Goal: Check status: Check status

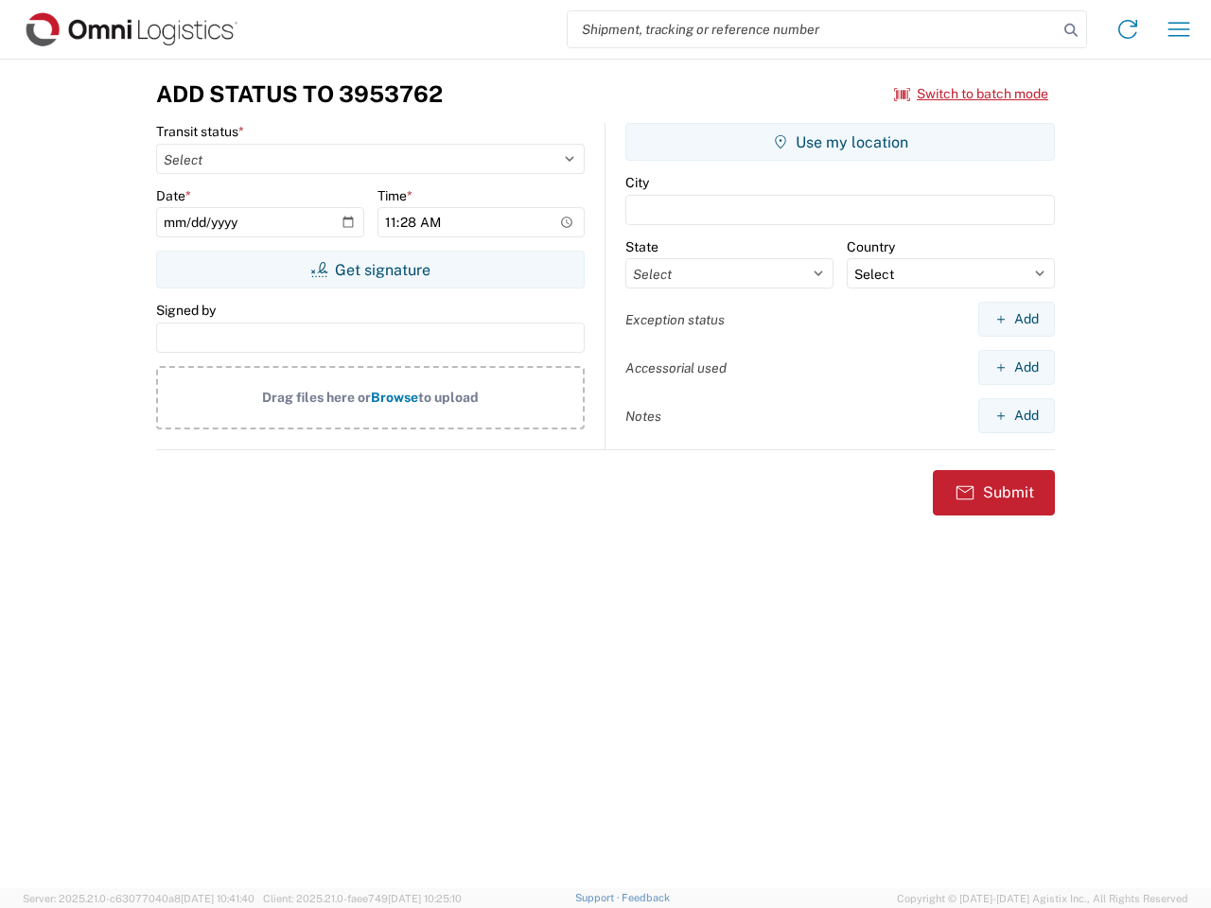
click at [813, 29] on input "search" at bounding box center [813, 29] width 490 height 36
click at [1071, 30] on icon at bounding box center [1071, 30] width 26 height 26
click at [1128, 29] on icon at bounding box center [1128, 29] width 30 height 30
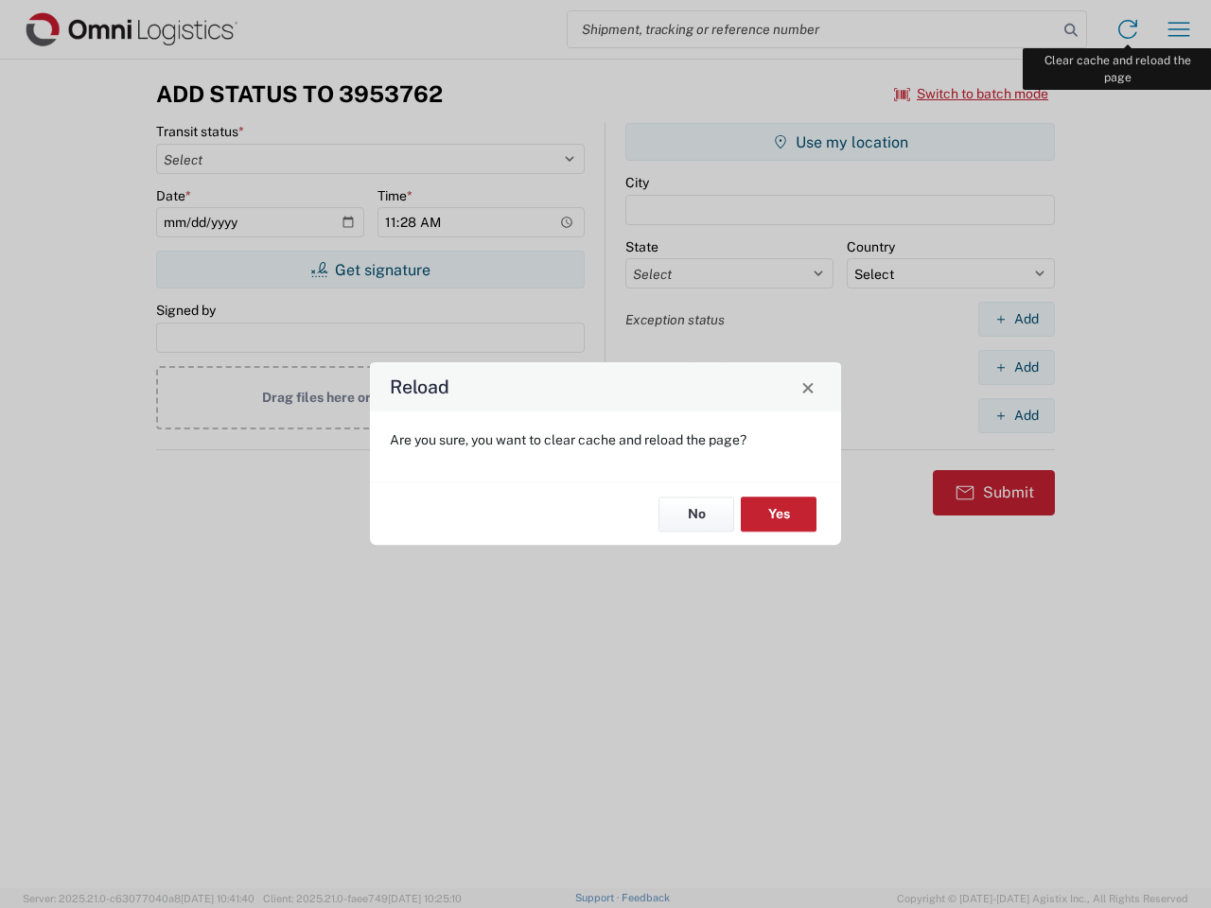
click at [1179, 29] on div "Reload Are you sure, you want to clear cache and reload the page? No Yes" at bounding box center [605, 454] width 1211 height 908
click at [972, 94] on div "Reload Are you sure, you want to clear cache and reload the page? No Yes" at bounding box center [605, 454] width 1211 height 908
click at [370, 270] on div "Reload Are you sure, you want to clear cache and reload the page? No Yes" at bounding box center [605, 454] width 1211 height 908
click at [840, 142] on div "Reload Are you sure, you want to clear cache and reload the page? No Yes" at bounding box center [605, 454] width 1211 height 908
click at [1016, 319] on div "Reload Are you sure, you want to clear cache and reload the page? No Yes" at bounding box center [605, 454] width 1211 height 908
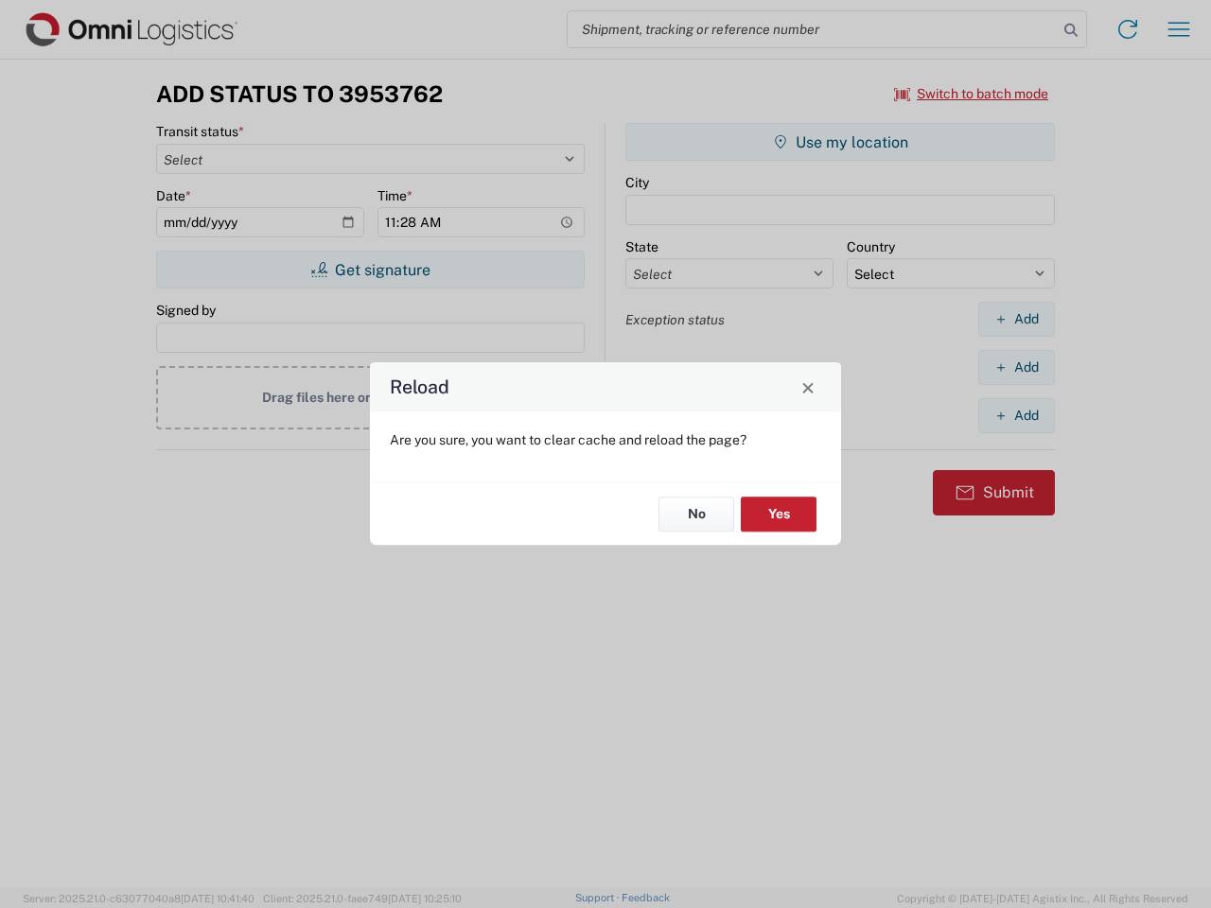
click at [1016, 367] on div "Reload Are you sure, you want to clear cache and reload the page? No Yes" at bounding box center [605, 454] width 1211 height 908
click at [1016, 415] on div "Reload Are you sure, you want to clear cache and reload the page? No Yes" at bounding box center [605, 454] width 1211 height 908
